Goal: Task Accomplishment & Management: Manage account settings

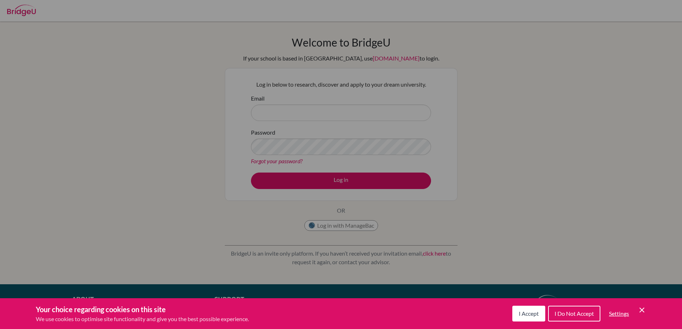
click at [526, 318] on button "I Accept" at bounding box center [528, 314] width 33 height 16
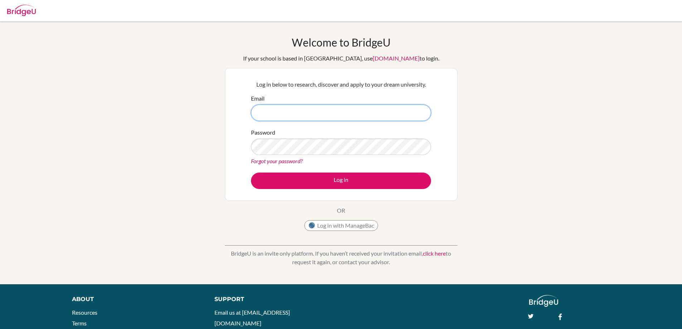
click at [410, 115] on input "Email" at bounding box center [341, 113] width 180 height 16
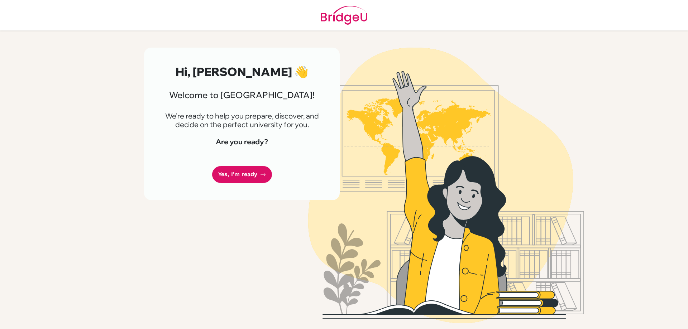
click at [240, 180] on link "Yes, I'm ready" at bounding box center [242, 174] width 60 height 17
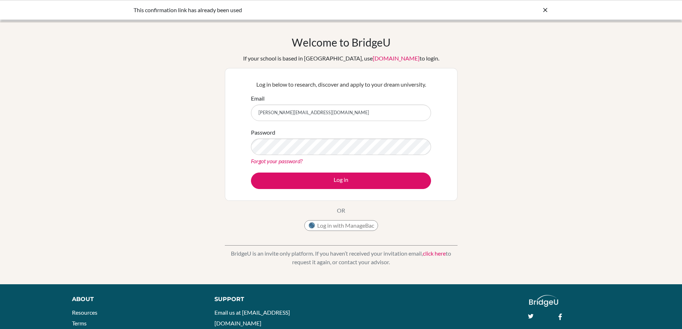
click at [259, 111] on input "Francis.zhang@sampoernaacademy.net" at bounding box center [341, 113] width 180 height 16
click at [261, 112] on input "Francis.zhang@sampoernaacademy.net" at bounding box center [341, 113] width 180 height 16
type input "francis.zhang@sampoernaacademy.net"
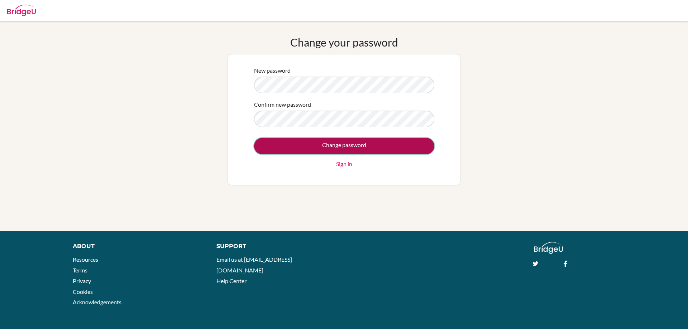
click at [263, 140] on input "Change password" at bounding box center [344, 146] width 180 height 16
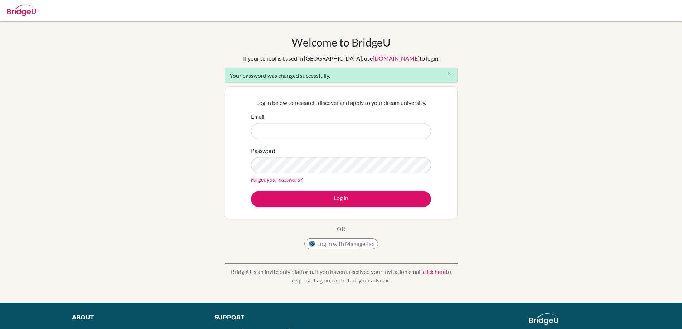
type input "F"
type input "[PERSON_NAME][EMAIL_ADDRESS][DOMAIN_NAME]"
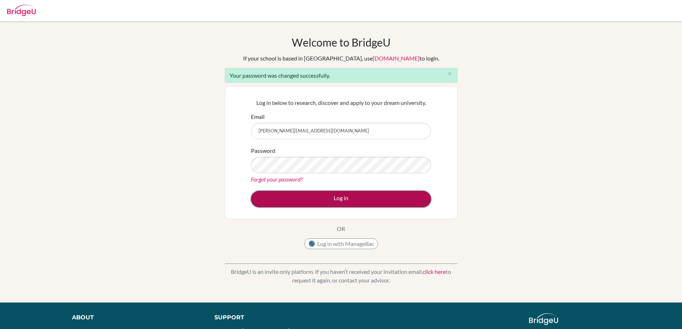
click at [275, 194] on button "Log in" at bounding box center [341, 199] width 180 height 16
